Goal: Transaction & Acquisition: Purchase product/service

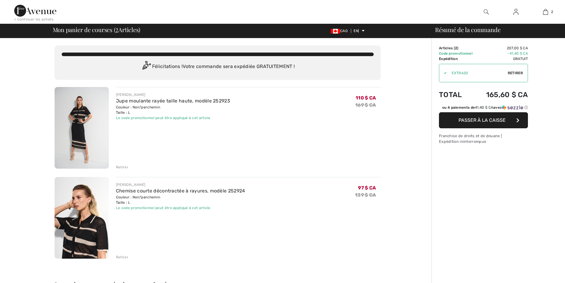
checkbox input "true"
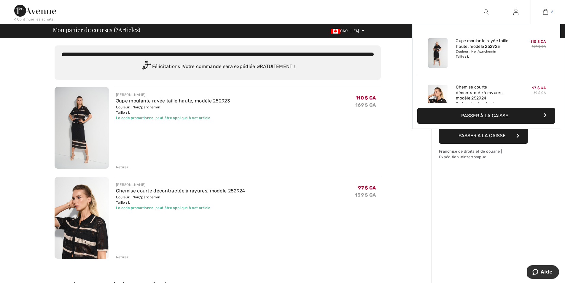
click at [547, 10] on img at bounding box center [546, 11] width 5 height 7
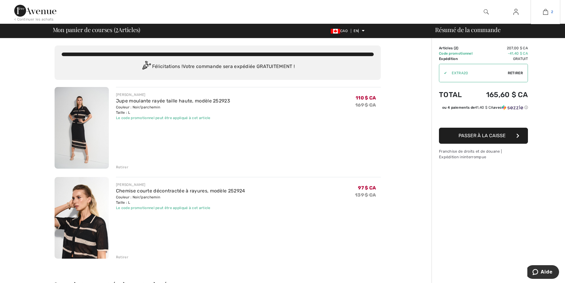
click at [545, 12] on img at bounding box center [546, 11] width 5 height 7
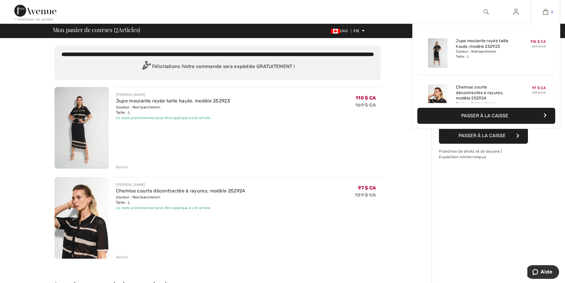
click at [546, 12] on img at bounding box center [546, 11] width 5 height 7
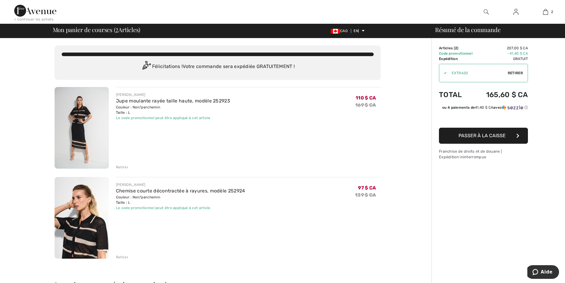
click at [122, 166] on font "Retirer" at bounding box center [122, 167] width 12 height 4
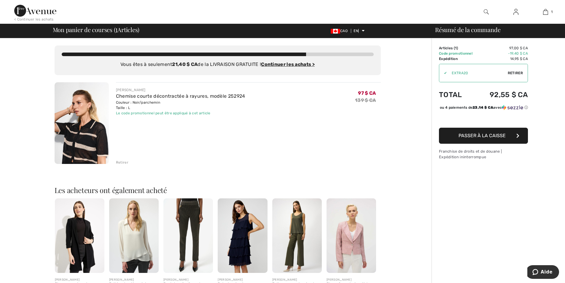
click at [121, 161] on font "Retirer" at bounding box center [122, 162] width 12 height 4
